Goal: Task Accomplishment & Management: Manage account settings

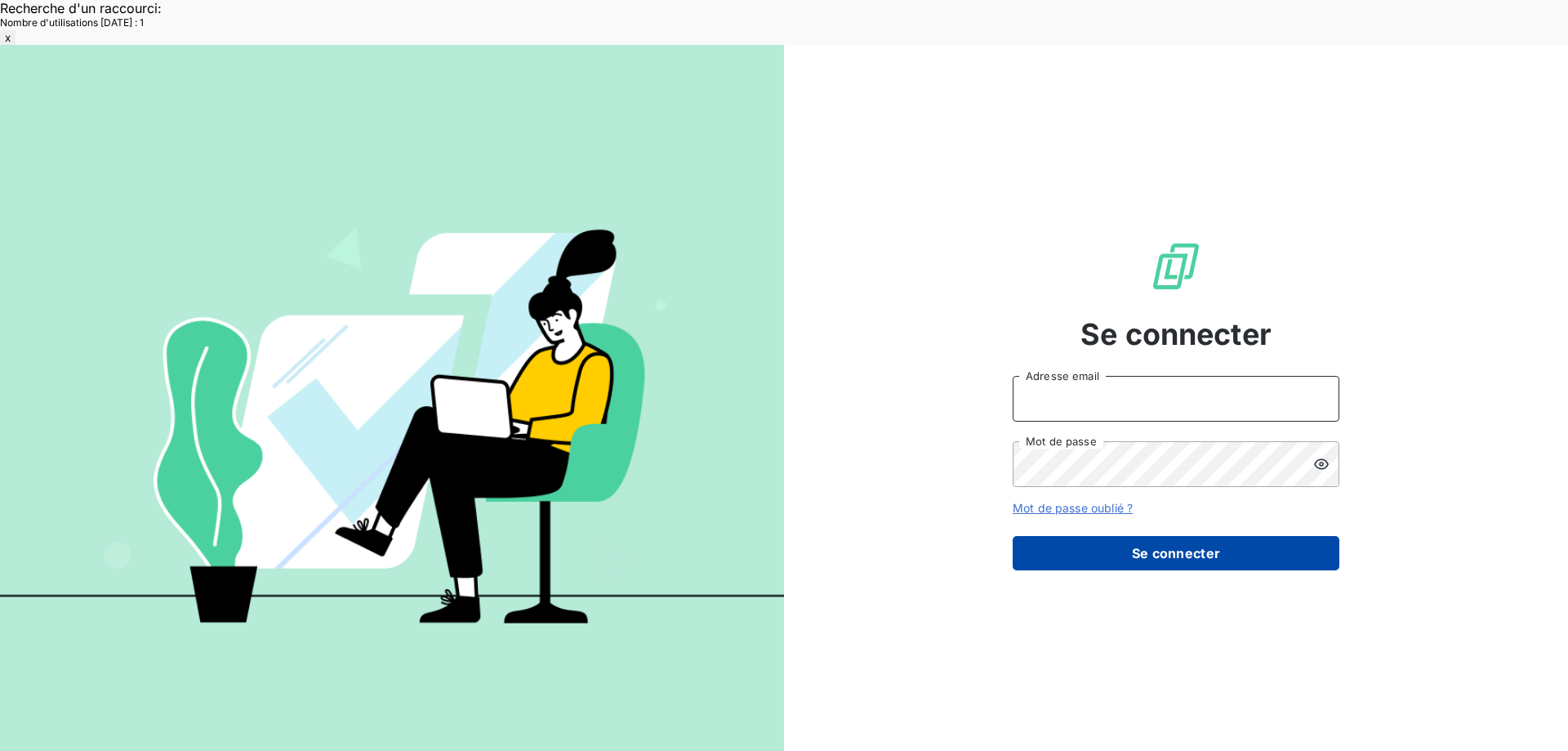
type input "[EMAIL_ADDRESS][DOMAIN_NAME]"
click at [1126, 536] on button "Se connecter" at bounding box center [1176, 554] width 327 height 34
